Goal: Information Seeking & Learning: Learn about a topic

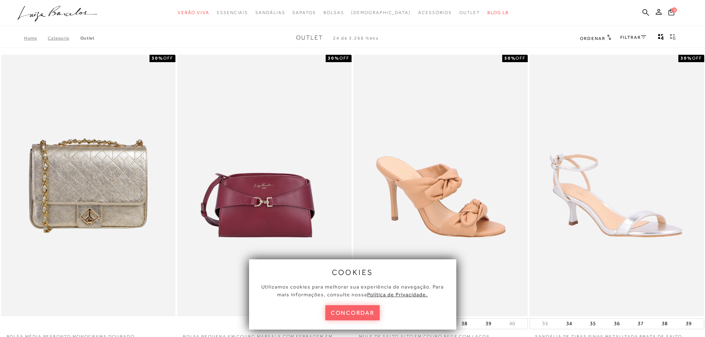
click at [641, 35] on link "FILTRAR" at bounding box center [633, 37] width 26 height 5
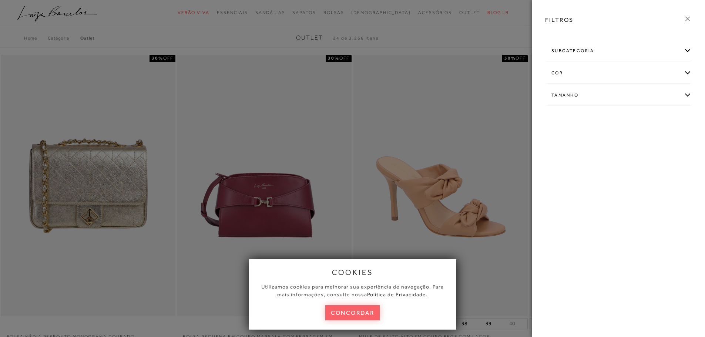
click at [658, 47] on div "subcategoria" at bounding box center [619, 51] width 146 height 20
click at [561, 70] on span "Bolsas" at bounding box center [557, 71] width 13 height 6
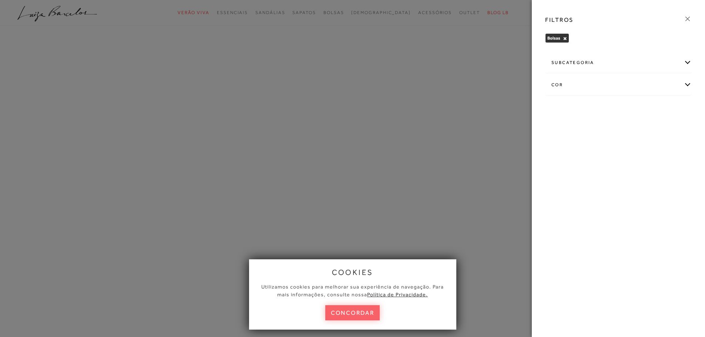
click at [435, 130] on div at bounding box center [352, 168] width 705 height 337
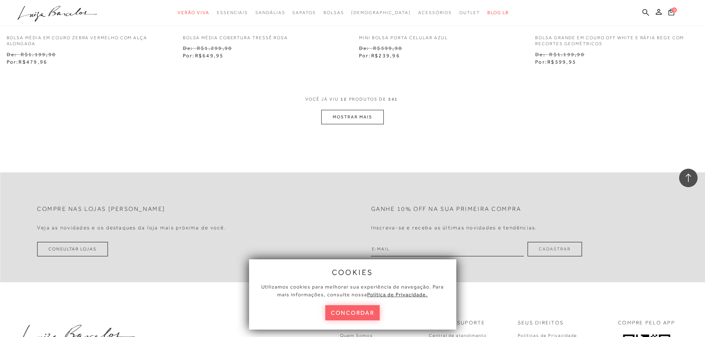
scroll to position [946, 0]
click at [355, 124] on button "MOSTRAR MAIS" at bounding box center [352, 117] width 62 height 14
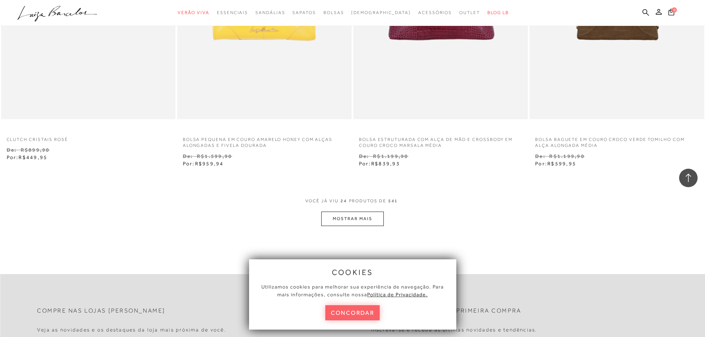
scroll to position [1945, 0]
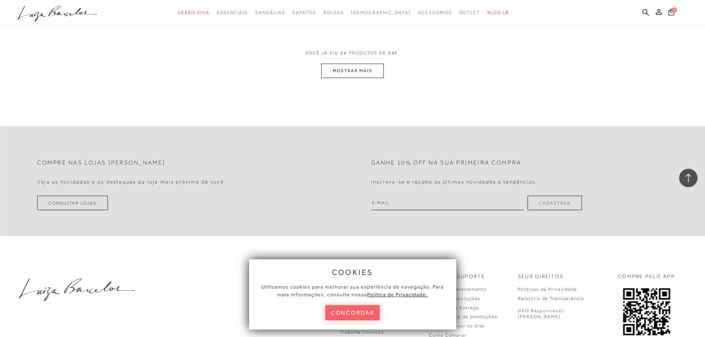
click at [368, 75] on button "MOSTRAR MAIS" at bounding box center [352, 71] width 62 height 14
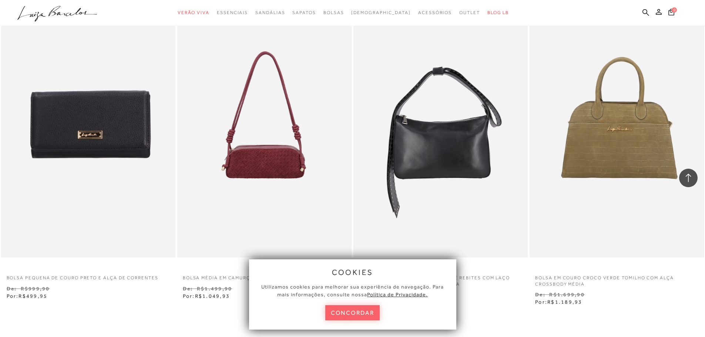
scroll to position [2796, 0]
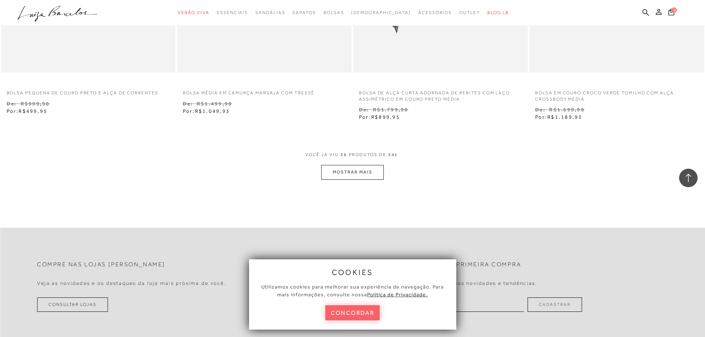
click at [368, 171] on button "MOSTRAR MAIS" at bounding box center [352, 172] width 62 height 14
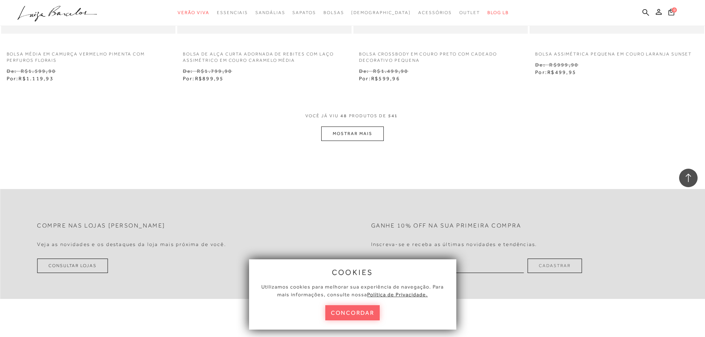
scroll to position [3796, 0]
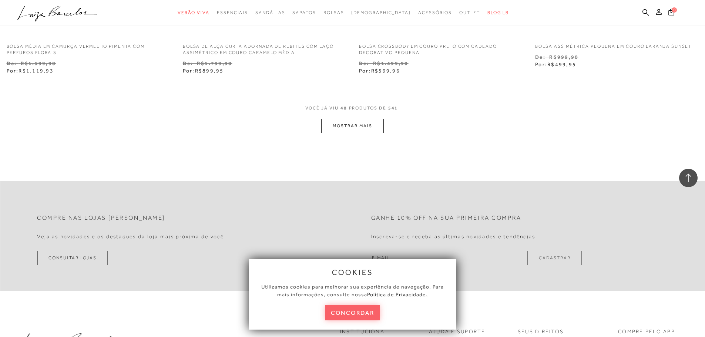
click at [371, 128] on button "MOSTRAR MAIS" at bounding box center [352, 126] width 62 height 14
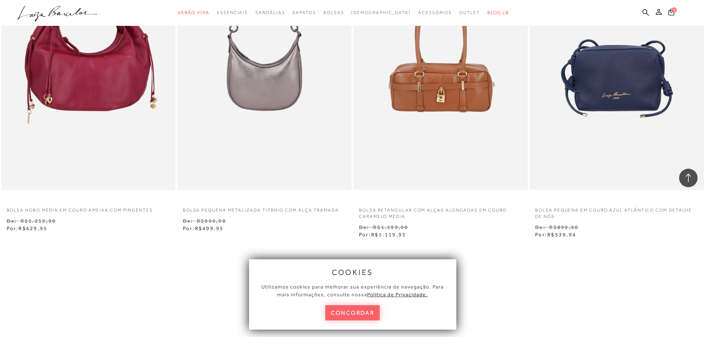
scroll to position [4684, 0]
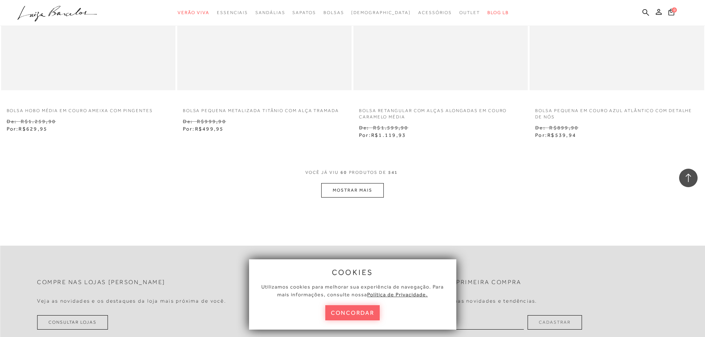
click at [371, 188] on button "MOSTRAR MAIS" at bounding box center [352, 190] width 62 height 14
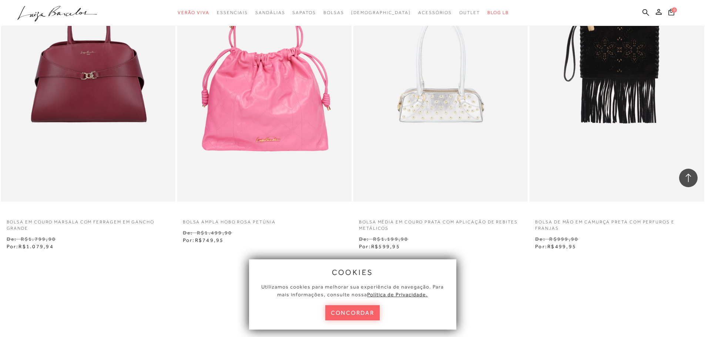
scroll to position [5609, 0]
